Goal: Task Accomplishment & Management: Complete application form

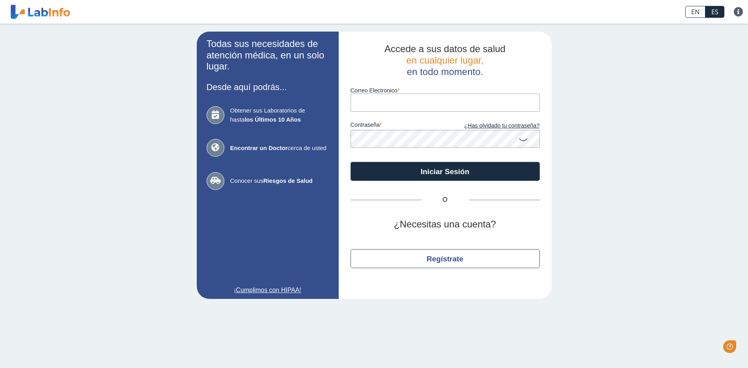
drag, startPoint x: 0, startPoint y: 0, endPoint x: 374, endPoint y: 108, distance: 389.4
click at [374, 108] on input "Correo Electronico" at bounding box center [445, 103] width 189 height 18
type input "[EMAIL_ADDRESS][DOMAIN_NAME]"
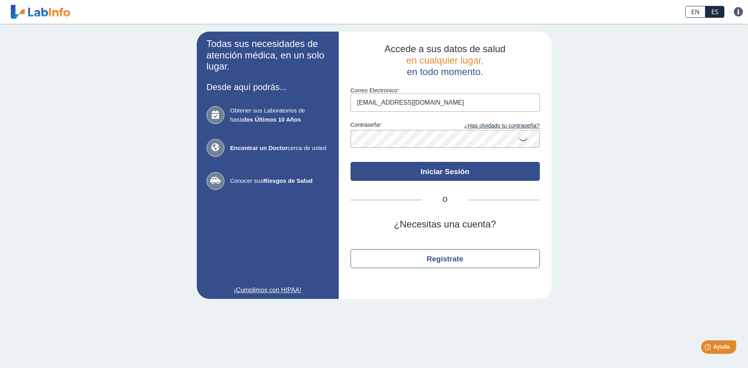
click at [435, 172] on button "Iniciar Sesión" at bounding box center [445, 171] width 189 height 19
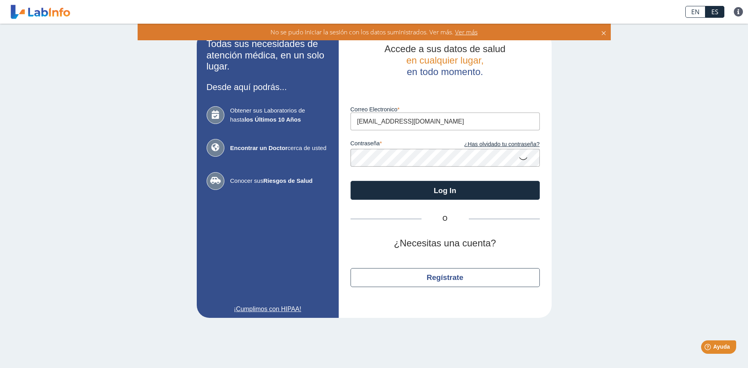
click at [326, 157] on app-login "Todas sus necesidades de atención médica, en un solo lugar. Desde aquí podrás..…" at bounding box center [374, 175] width 355 height 286
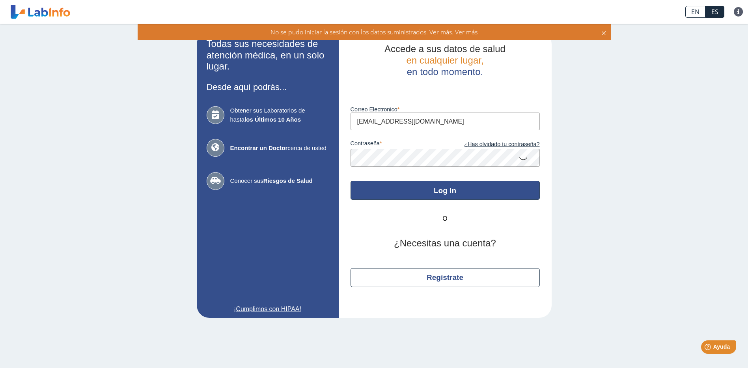
click at [447, 192] on button "Log In" at bounding box center [445, 190] width 189 height 19
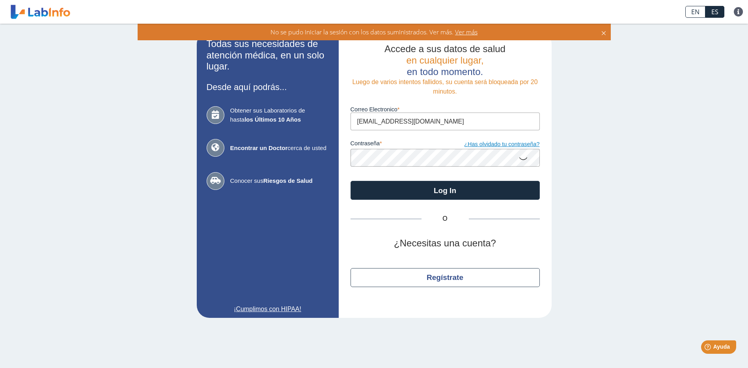
click at [499, 144] on link "¿Has olvidado tu contraseña?" at bounding box center [492, 144] width 95 height 9
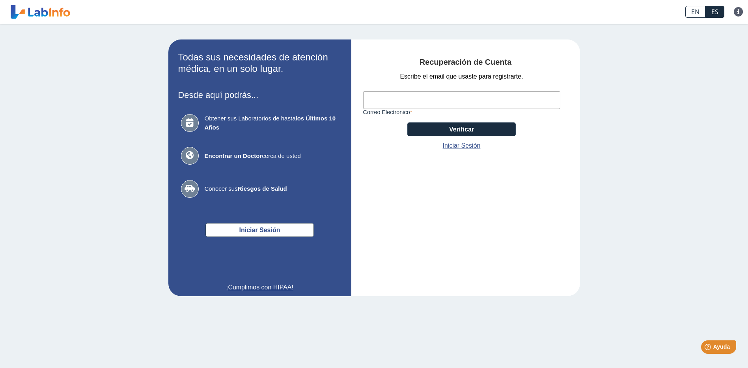
click at [386, 98] on input "Correo Electronico" at bounding box center [461, 100] width 197 height 18
type input "[EMAIL_ADDRESS][DOMAIN_NAME]"
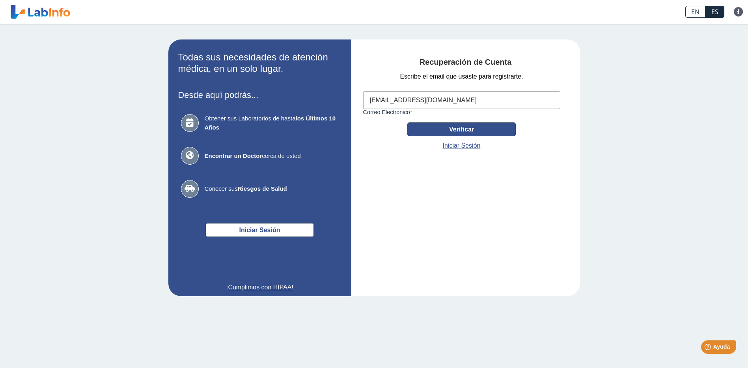
click at [453, 130] on button "Verificar" at bounding box center [462, 129] width 109 height 14
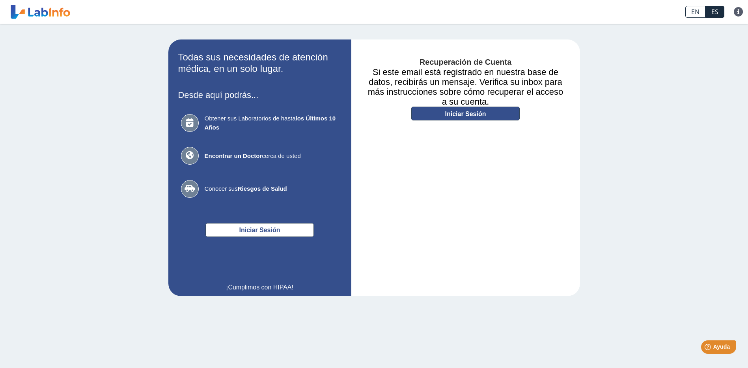
click at [467, 114] on link "Iniciar Sesión" at bounding box center [466, 114] width 109 height 14
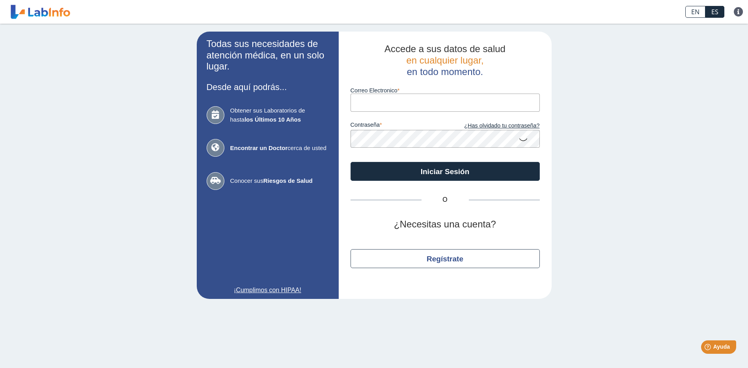
click at [378, 100] on input "Correo Electronico" at bounding box center [445, 103] width 189 height 18
type input "[EMAIL_ADDRESS][DOMAIN_NAME]"
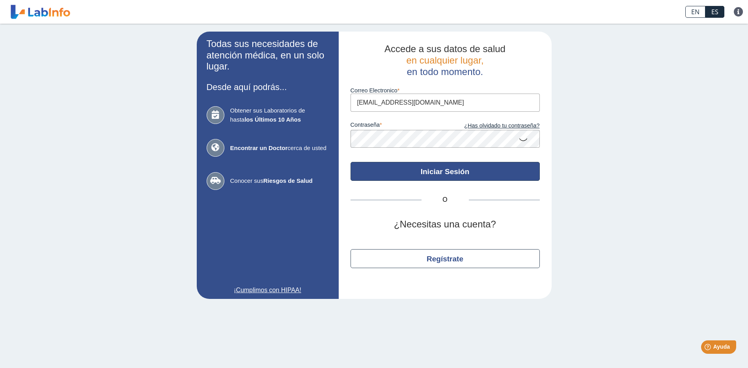
click at [461, 172] on button "Iniciar Sesión" at bounding box center [445, 171] width 189 height 19
